Goal: Use online tool/utility: Utilize a website feature to perform a specific function

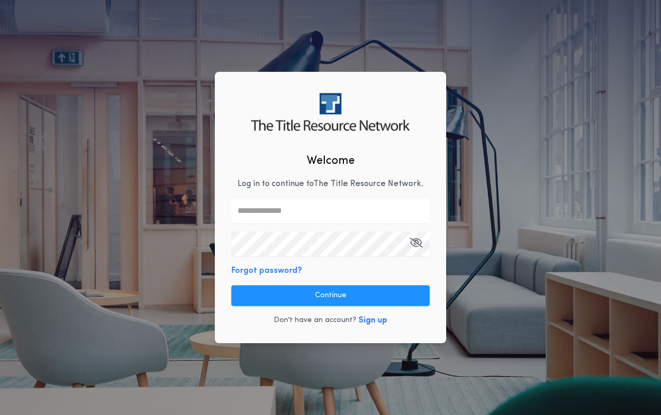
type input "**********"
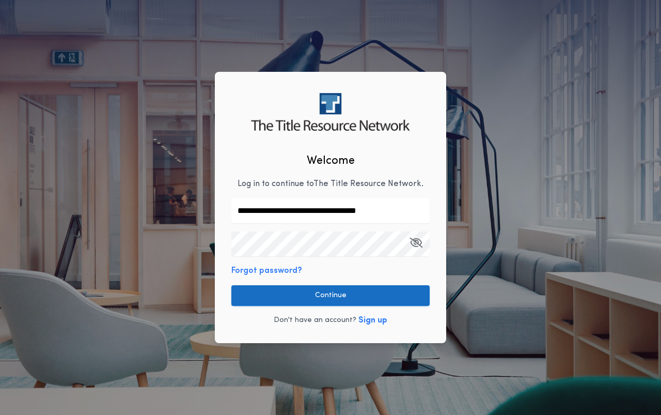
click at [355, 295] on button "Continue" at bounding box center [330, 295] width 198 height 21
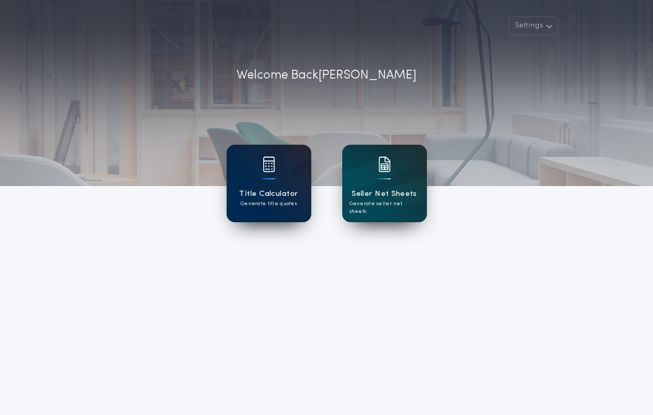
click at [264, 172] on div at bounding box center [269, 170] width 12 height 29
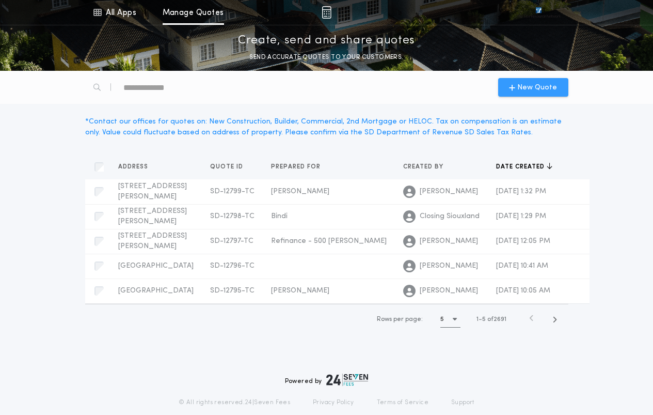
click at [529, 88] on span "New Quote" at bounding box center [537, 87] width 40 height 11
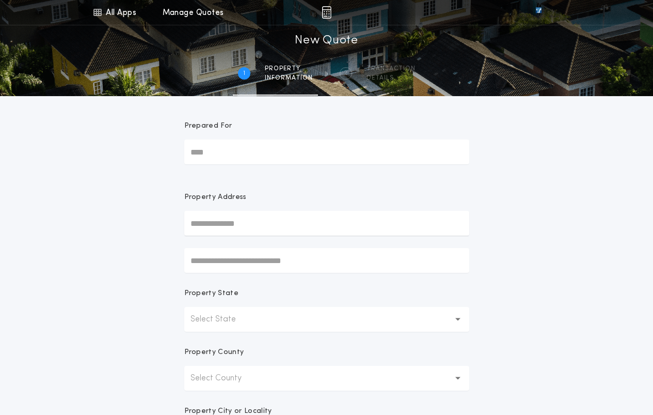
click at [277, 313] on button "Select State" at bounding box center [326, 319] width 285 height 25
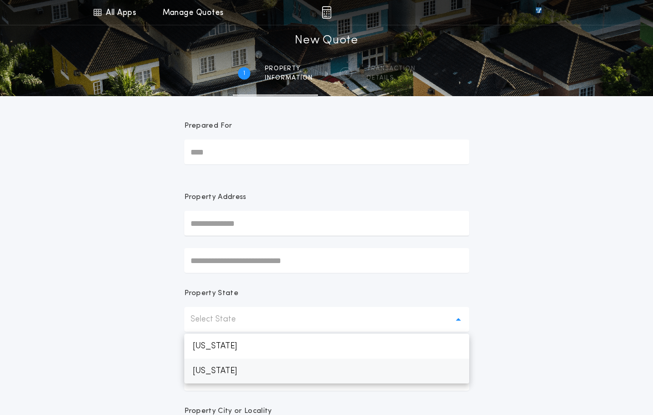
click at [233, 369] on p "[US_STATE]" at bounding box center [326, 370] width 285 height 25
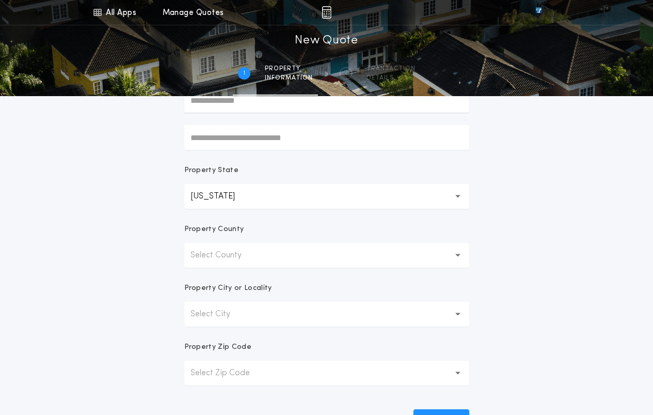
scroll to position [155, 0]
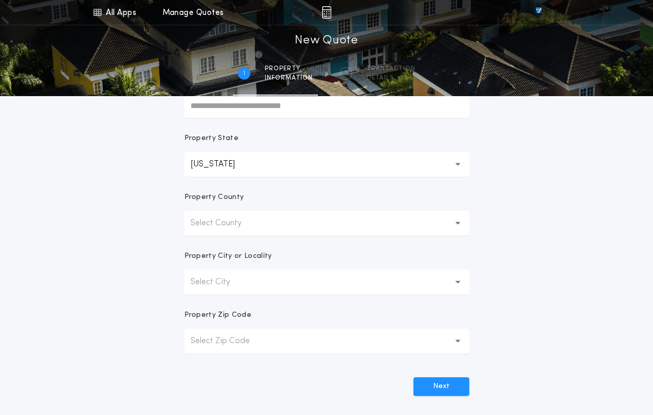
click at [320, 226] on button "Select County" at bounding box center [326, 223] width 285 height 25
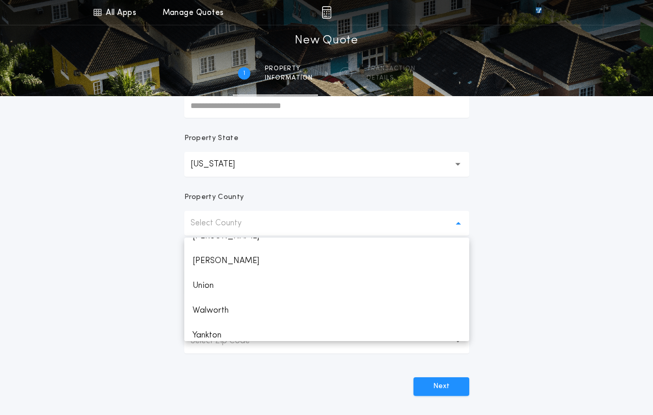
scroll to position [1532, 0]
click at [206, 253] on p "Union" at bounding box center [326, 254] width 285 height 25
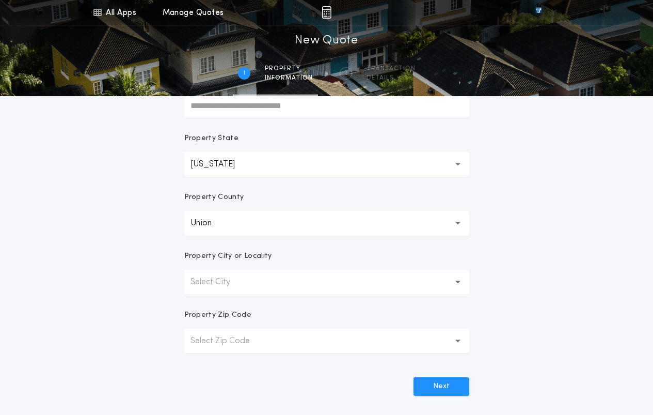
click at [270, 287] on button "Select City" at bounding box center [326, 281] width 285 height 25
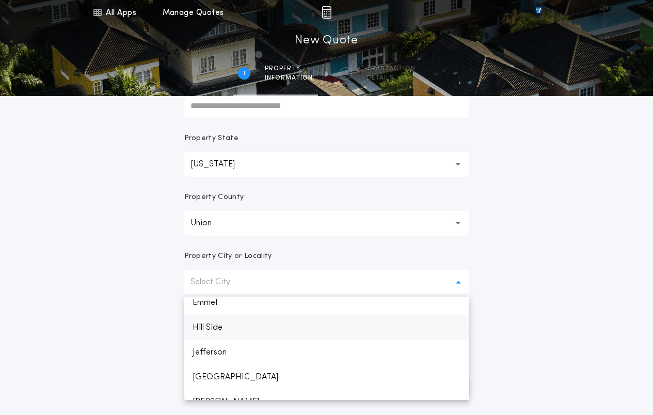
scroll to position [103, 0]
click at [211, 331] on p "Elk Point" at bounding box center [326, 329] width 285 height 25
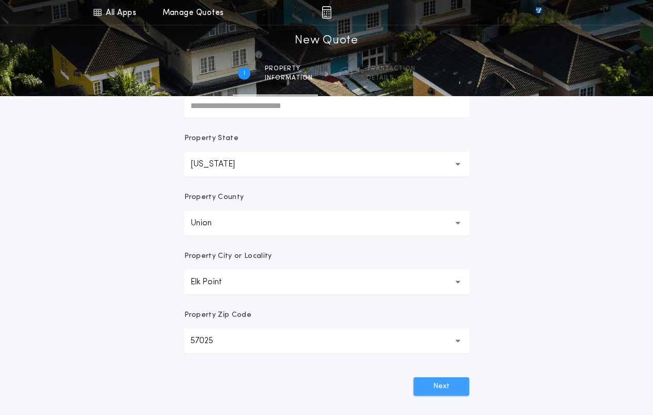
click at [438, 388] on button "Next" at bounding box center [442, 386] width 56 height 19
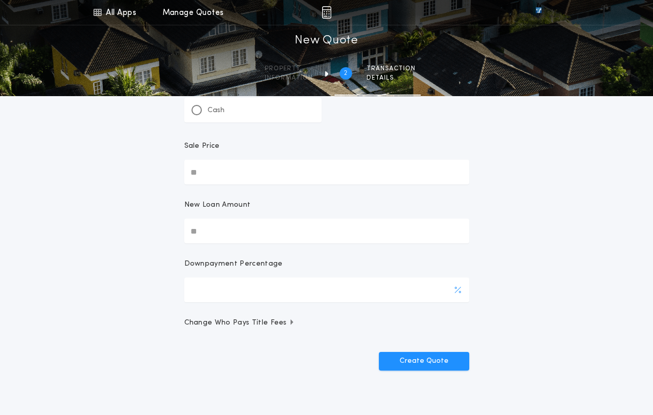
scroll to position [0, 0]
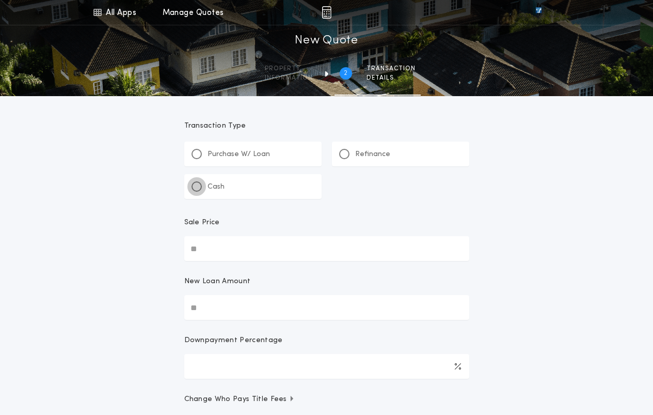
click at [198, 187] on div at bounding box center [196, 186] width 5 height 5
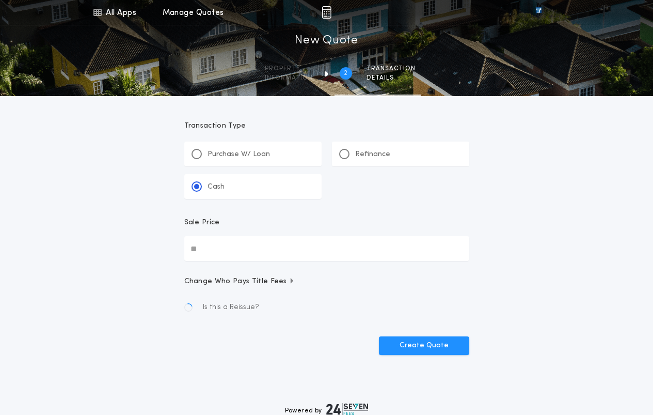
click at [231, 249] on input "Sale Price" at bounding box center [326, 248] width 285 height 25
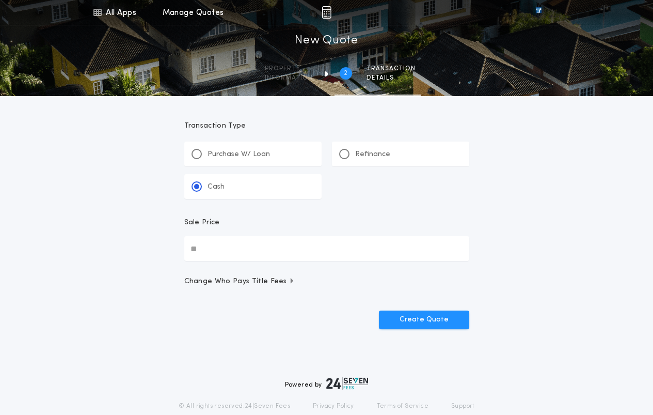
paste input "text"
type input "**********"
click at [437, 323] on button "Create Quote" at bounding box center [424, 319] width 90 height 19
